Goal: Task Accomplishment & Management: Complete application form

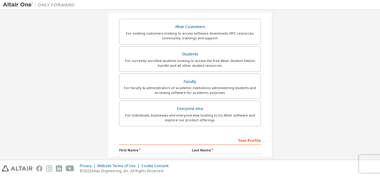
scroll to position [98, 0]
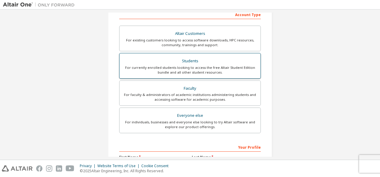
click at [173, 68] on div "For currently enrolled students looking to access the free Altair Student Editi…" at bounding box center [190, 70] width 134 height 10
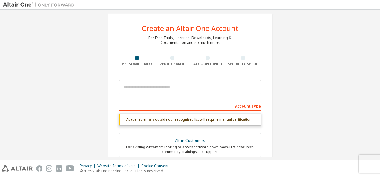
scroll to position [0, 0]
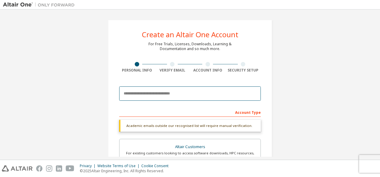
click at [214, 93] on input "email" at bounding box center [190, 94] width 142 height 14
type input "**********"
type input "******"
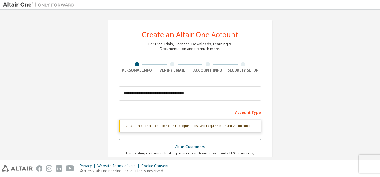
type input "******"
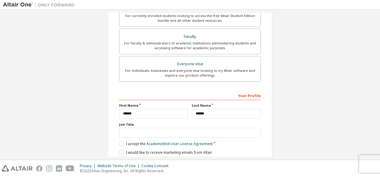
scroll to position [186, 0]
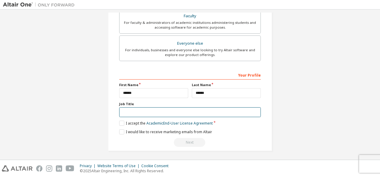
click at [202, 108] on input "text" at bounding box center [190, 113] width 142 height 10
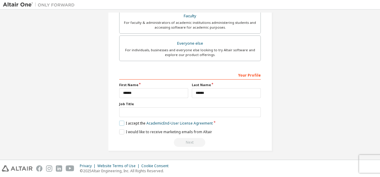
click at [121, 122] on label "I accept the Academic End-User License Agreement" at bounding box center [165, 123] width 93 height 5
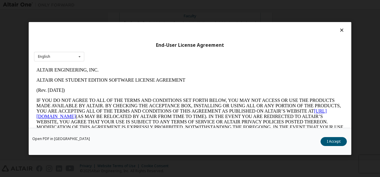
scroll to position [0, 0]
click at [332, 139] on button "I Accept" at bounding box center [333, 141] width 26 height 9
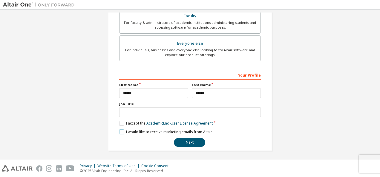
click at [119, 131] on label "I would like to receive marketing emails from Altair" at bounding box center [165, 132] width 93 height 5
click at [185, 138] on button "Next" at bounding box center [189, 142] width 31 height 9
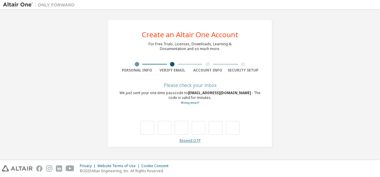
click at [194, 139] on link "Resend OTP" at bounding box center [189, 140] width 21 height 5
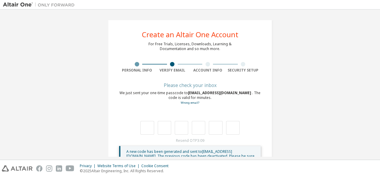
scroll to position [21, 0]
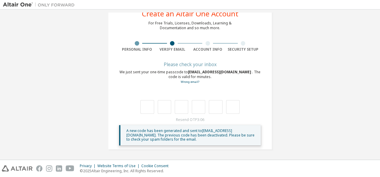
click at [167, 133] on span "A new code has been generated and sent to tarisa.sambas.akun423@polban.ac.id . …" at bounding box center [190, 135] width 128 height 14
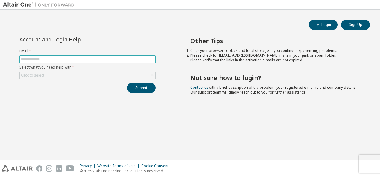
click at [116, 57] on input "text" at bounding box center [87, 59] width 133 height 5
type input "**********"
click at [104, 70] on form "**********" at bounding box center [87, 64] width 136 height 30
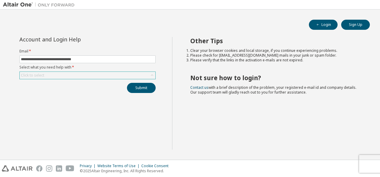
click at [99, 74] on div "Click to select" at bounding box center [88, 75] width 136 height 7
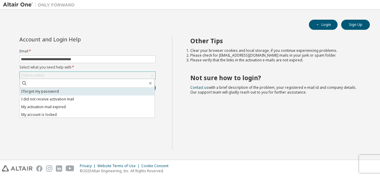
click at [85, 90] on li "I forgot my password" at bounding box center [87, 92] width 135 height 8
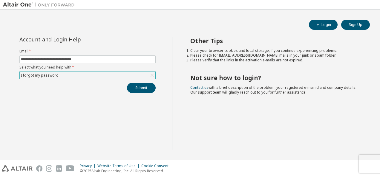
click at [102, 76] on div "I forgot my password" at bounding box center [88, 75] width 136 height 7
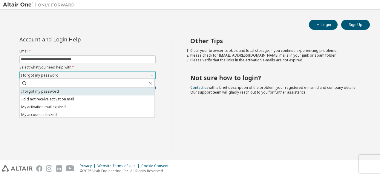
click at [59, 91] on li "I forgot my password" at bounding box center [87, 92] width 135 height 8
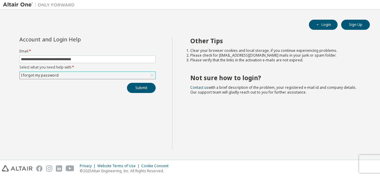
click at [102, 76] on div "I forgot my password" at bounding box center [88, 75] width 136 height 7
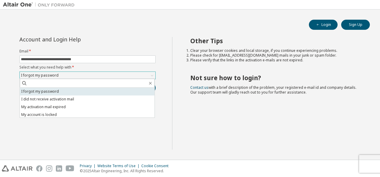
click at [96, 92] on li "I forgot my password" at bounding box center [87, 92] width 135 height 8
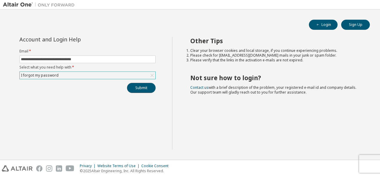
click at [138, 85] on button "Submit" at bounding box center [141, 88] width 29 height 10
click at [141, 88] on div "Submit" at bounding box center [87, 88] width 136 height 10
click at [148, 86] on button "Submit" at bounding box center [141, 88] width 29 height 10
click at [326, 24] on button "Login" at bounding box center [323, 25] width 29 height 10
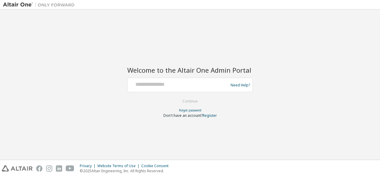
click at [197, 115] on span "Don't have an account?" at bounding box center [182, 115] width 39 height 5
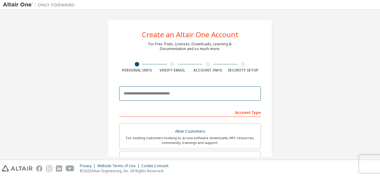
click at [159, 96] on input "email" at bounding box center [190, 94] width 142 height 14
type input "**********"
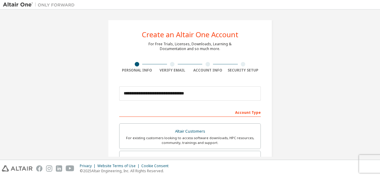
type input "******"
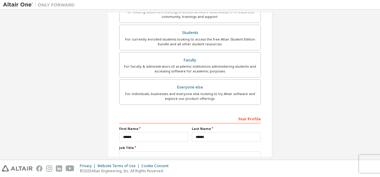
scroll to position [80, 0]
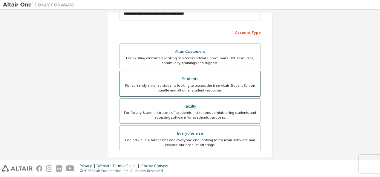
click at [177, 84] on div "For currently enrolled students looking to access the free Altair Student Editi…" at bounding box center [190, 88] width 134 height 10
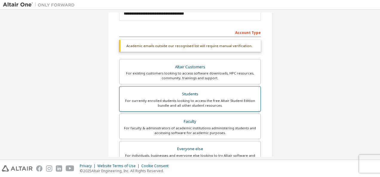
scroll to position [186, 0]
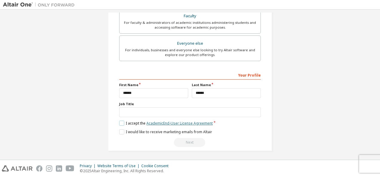
click at [174, 122] on link "Academic End-User License Agreement" at bounding box center [179, 123] width 66 height 5
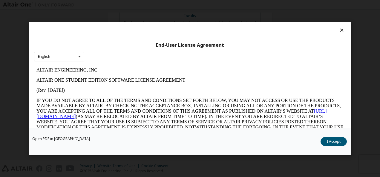
scroll to position [0, 0]
click at [337, 140] on button "I Accept" at bounding box center [333, 141] width 26 height 9
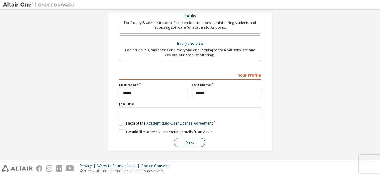
click at [195, 143] on button "Next" at bounding box center [189, 142] width 31 height 9
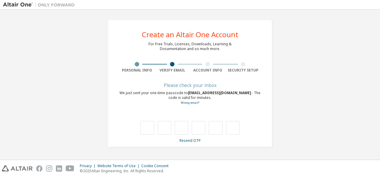
click at [194, 87] on div "Please check your inbox" at bounding box center [190, 86] width 142 height 4
click at [147, 128] on input "text" at bounding box center [146, 128] width 13 height 14
click at [145, 124] on input "text" at bounding box center [146, 128] width 13 height 14
click at [189, 142] on link "Resend OTP" at bounding box center [189, 140] width 21 height 5
